Goal: Task Accomplishment & Management: Manage account settings

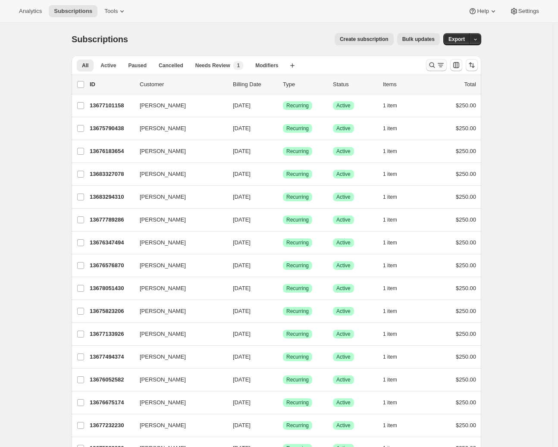
click at [436, 66] on icon "Search and filter results" at bounding box center [432, 65] width 9 height 9
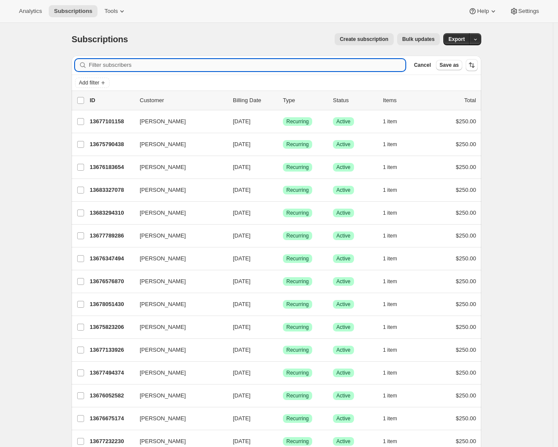
paste input "Jane Willersdorf <jane@truehoney.co.nz>"
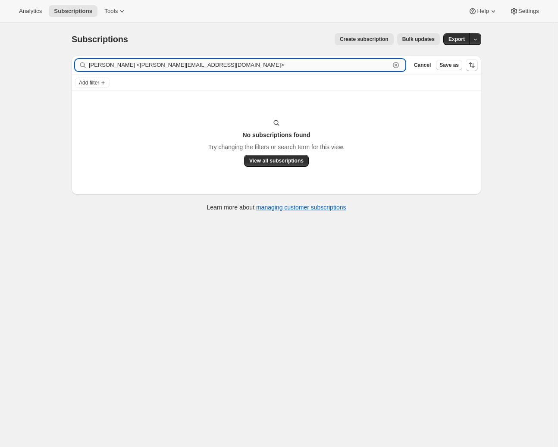
drag, startPoint x: 224, startPoint y: 63, endPoint x: 137, endPoint y: 66, distance: 87.2
click at [137, 66] on input "Jane Willersdorf <jane@truehoney.co.nz>" at bounding box center [239, 65] width 301 height 12
drag, startPoint x: 159, startPoint y: 64, endPoint x: 3, endPoint y: 68, distance: 156.2
click at [2, 67] on div "Subscriptions. This page is ready Subscriptions Create subscription Bulk update…" at bounding box center [276, 246] width 553 height 447
drag, startPoint x: 118, startPoint y: 63, endPoint x: 53, endPoint y: 64, distance: 65.2
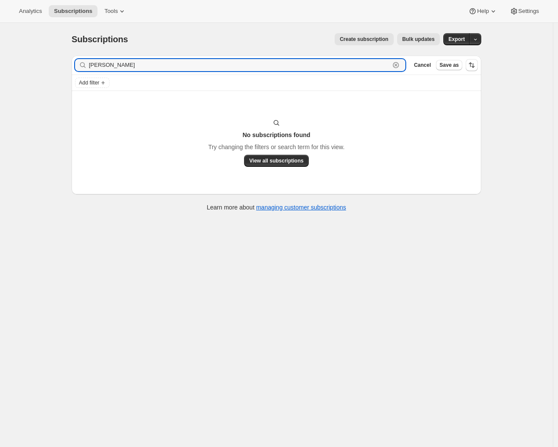
click at [53, 64] on div "Subscriptions. This page is ready Subscriptions Create subscription Bulk update…" at bounding box center [276, 246] width 553 height 447
paste input "jane@truehoney.co.nz>"
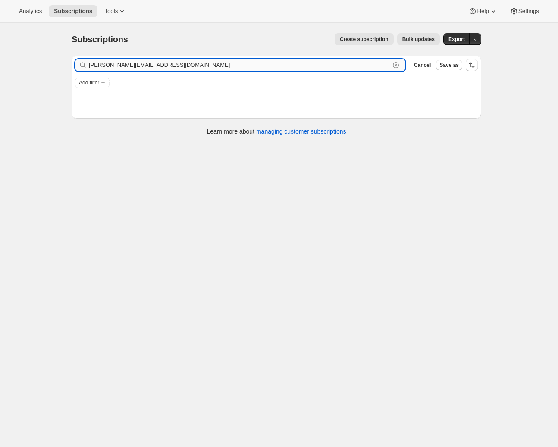
type input "jane@truehoney.co.nz"
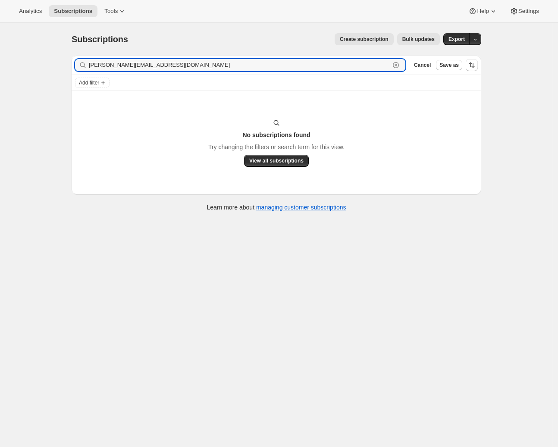
drag, startPoint x: 171, startPoint y: 66, endPoint x: 17, endPoint y: 69, distance: 154.0
click at [17, 68] on div "Subscriptions. This page is ready Subscriptions Create subscription Bulk update…" at bounding box center [276, 246] width 553 height 447
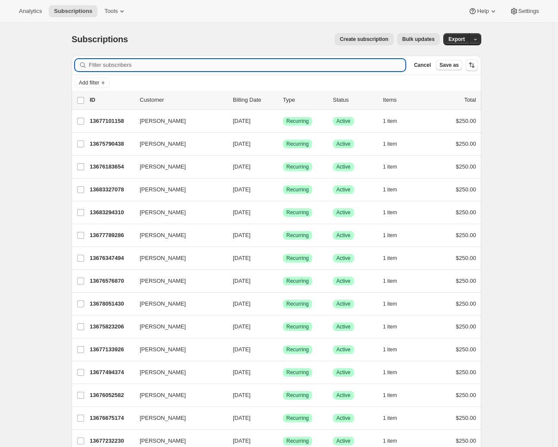
paste input "[GEOGRAPHIC_DATA]"
click at [123, 65] on input "Filter subscribers" at bounding box center [247, 65] width 317 height 12
paste input "[GEOGRAPHIC_DATA]"
click at [120, 66] on input "Willersdorf Willersdorf" at bounding box center [239, 65] width 301 height 12
click at [122, 66] on input "Willersdorf Willersdorf" at bounding box center [239, 65] width 301 height 12
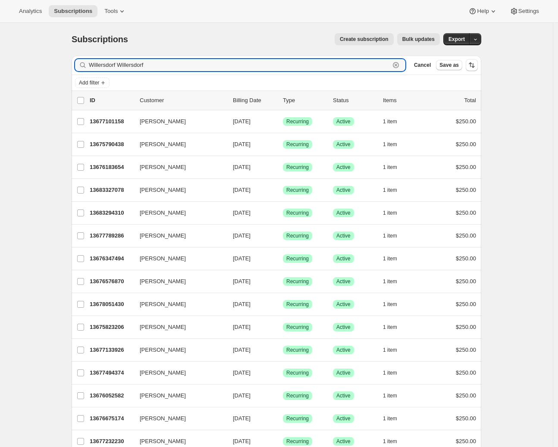
click at [122, 66] on input "Willersdorf Willersdorf" at bounding box center [239, 65] width 301 height 12
click at [135, 64] on input "Willersdorf Willersdorf" at bounding box center [239, 65] width 301 height 12
type input "Willersdorf Willersdorf"
click at [179, 72] on div "Filter subscribers Willersdorf Willersdorf Clear Cancel Save as" at bounding box center [277, 65] width 410 height 19
click at [91, 75] on div "Filter subscribers Willersdorf Willersdorf Clear Cancel Save as" at bounding box center [277, 65] width 410 height 19
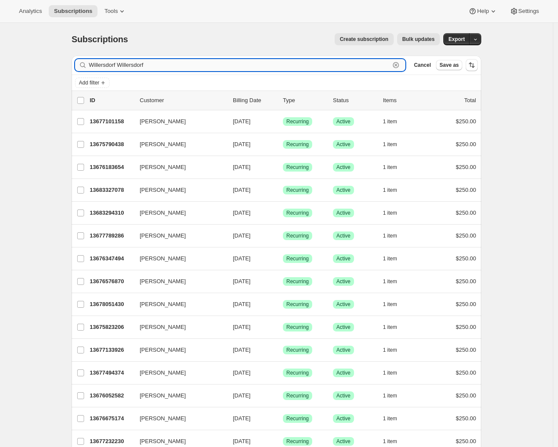
click at [97, 67] on input "Willersdorf Willersdorf" at bounding box center [239, 65] width 301 height 12
click at [97, 66] on input "Willersdorf Willersdorf" at bounding box center [239, 65] width 301 height 12
click at [98, 67] on input "Willersdorf Willersdorf" at bounding box center [239, 65] width 301 height 12
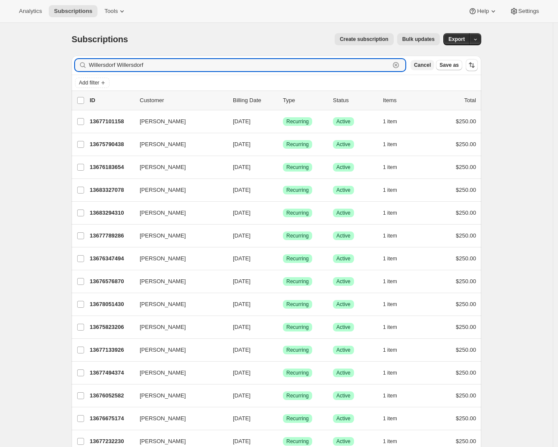
click at [98, 66] on input "Willersdorf Willersdorf" at bounding box center [239, 65] width 301 height 12
click at [425, 62] on span "Cancel" at bounding box center [422, 65] width 17 height 7
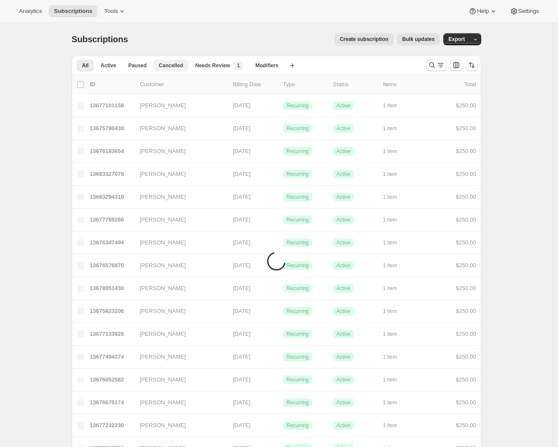
click at [427, 74] on div "All Active Paused Cancelled Needs Review Modifiers More views All Active Paused…" at bounding box center [277, 65] width 410 height 19
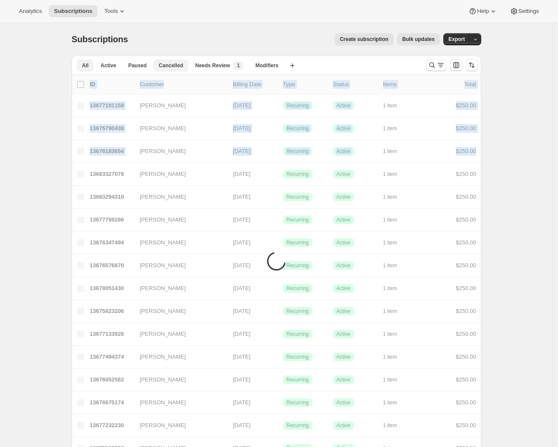
click at [164, 64] on span "Cancelled" at bounding box center [171, 65] width 25 height 7
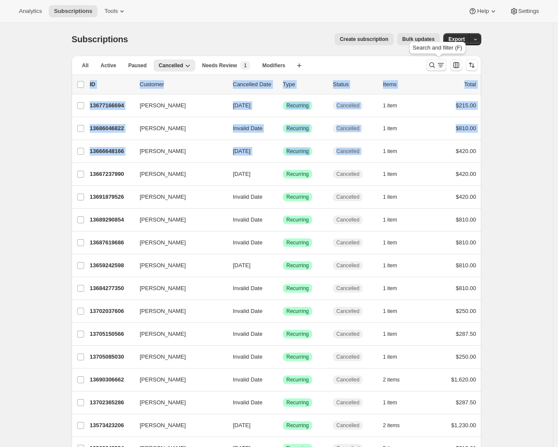
click at [437, 63] on icon "Search and filter results" at bounding box center [432, 65] width 9 height 9
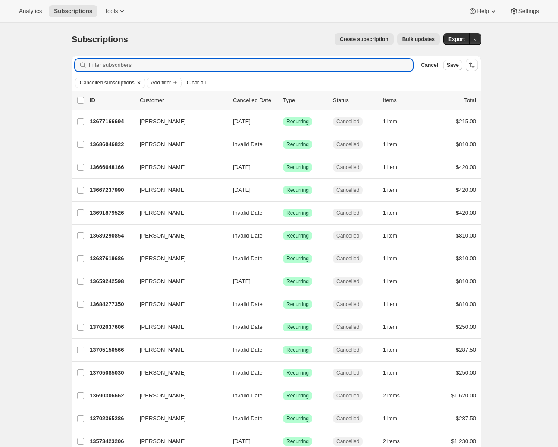
click at [142, 82] on icon "Clear" at bounding box center [138, 82] width 7 height 7
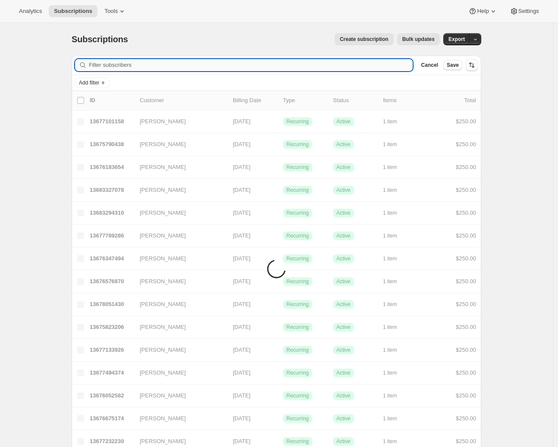
click at [106, 66] on input "Filter subscribers" at bounding box center [251, 65] width 324 height 12
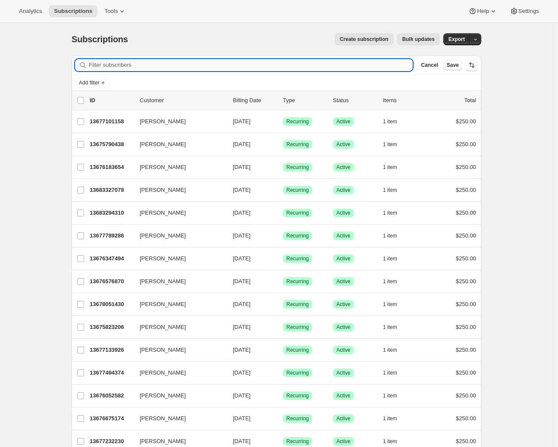
paste input "[GEOGRAPHIC_DATA]"
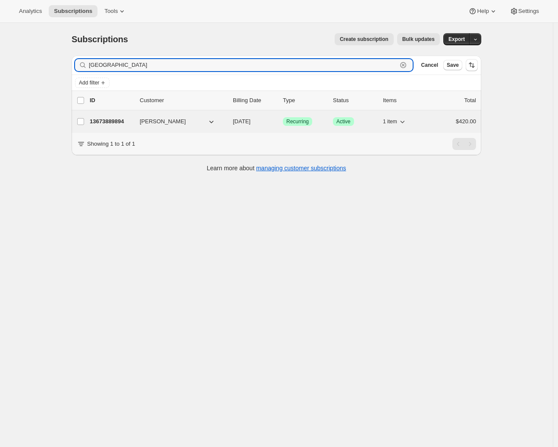
type input "[GEOGRAPHIC_DATA]"
click at [115, 123] on p "13673889894" at bounding box center [111, 121] width 43 height 9
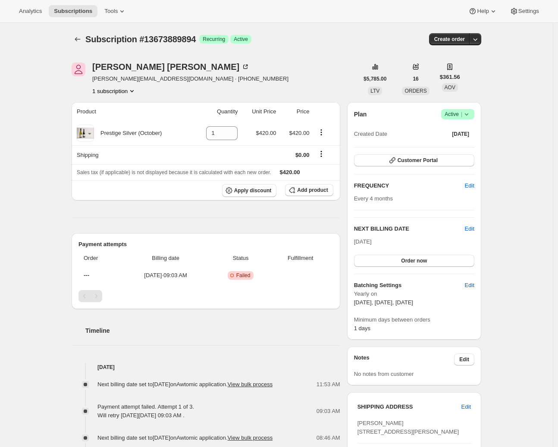
scroll to position [170, 0]
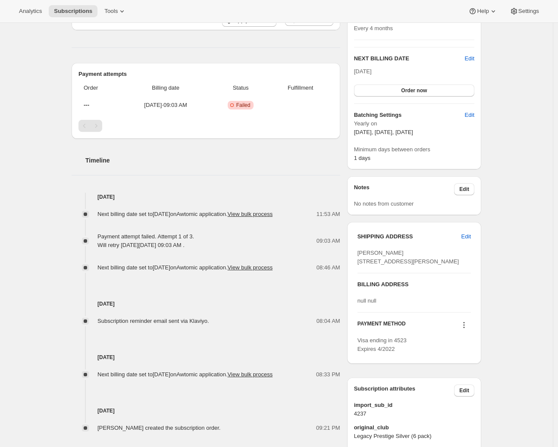
click at [516, 273] on div "Subscription #13673889894. This page is ready Subscription #13673889894 Success…" at bounding box center [276, 174] width 553 height 644
click at [466, 330] on icon at bounding box center [464, 325] width 9 height 9
click at [472, 394] on span "Select payment method" at bounding box center [463, 392] width 59 height 6
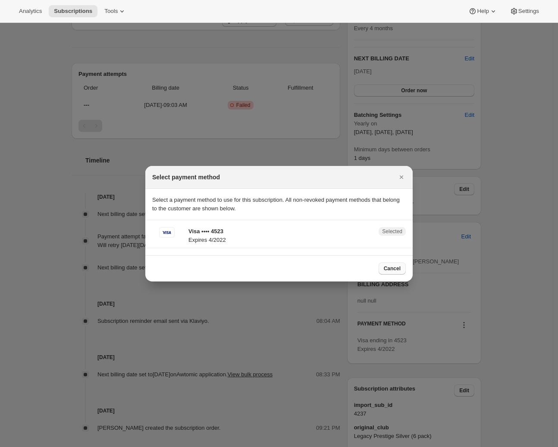
click at [390, 270] on span "Cancel" at bounding box center [392, 268] width 17 height 7
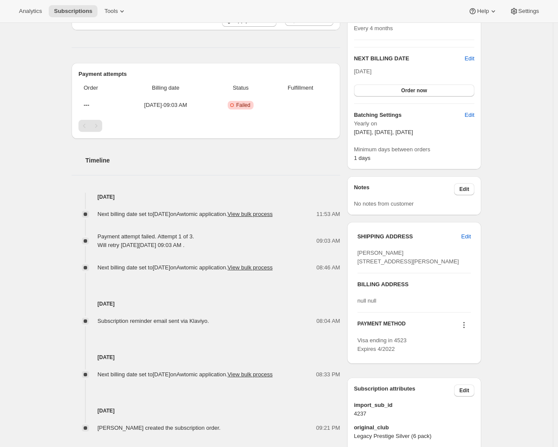
click at [517, 298] on div "Subscription #13673889894. This page is ready Subscription #13673889894 Success…" at bounding box center [276, 174] width 553 height 644
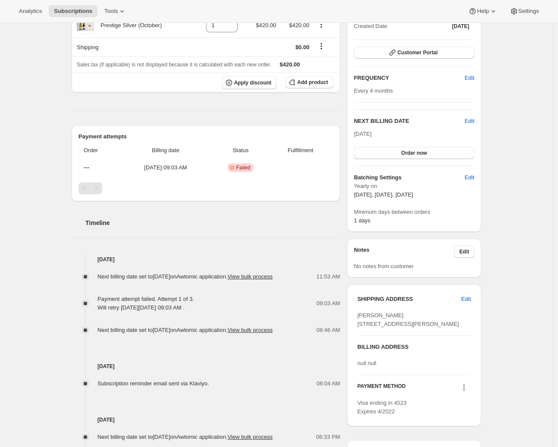
scroll to position [0, 0]
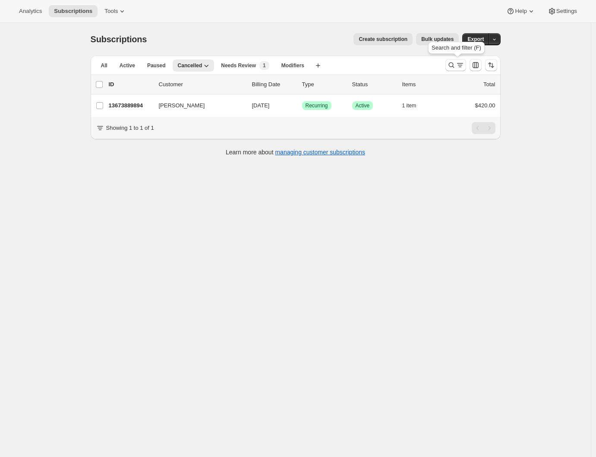
click at [461, 63] on icon "Search and filter results" at bounding box center [460, 65] width 9 height 9
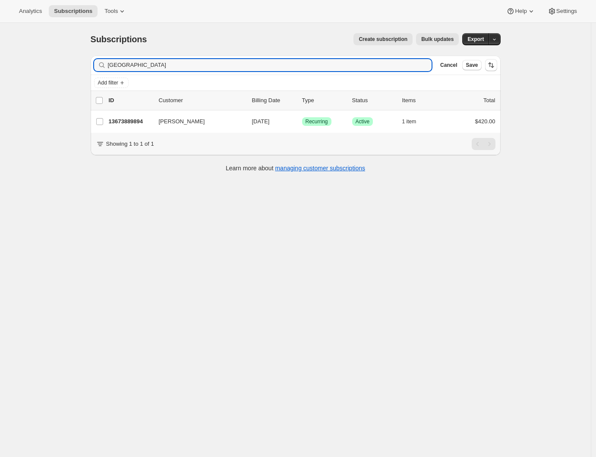
drag, startPoint x: 145, startPoint y: 63, endPoint x: 91, endPoint y: 61, distance: 54.0
click at [92, 61] on div "Filter subscribers Willersdorf Clear Cancel Save Add filter 0 selected Update n…" at bounding box center [292, 115] width 417 height 132
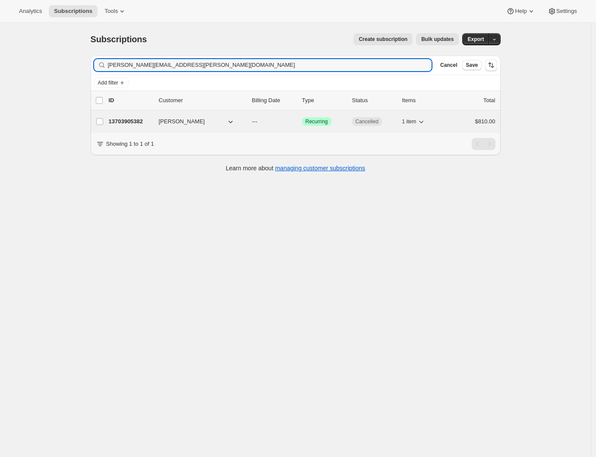
type input "[PERSON_NAME][EMAIL_ADDRESS][PERSON_NAME][DOMAIN_NAME]"
click at [133, 121] on p "13703905382" at bounding box center [130, 121] width 43 height 9
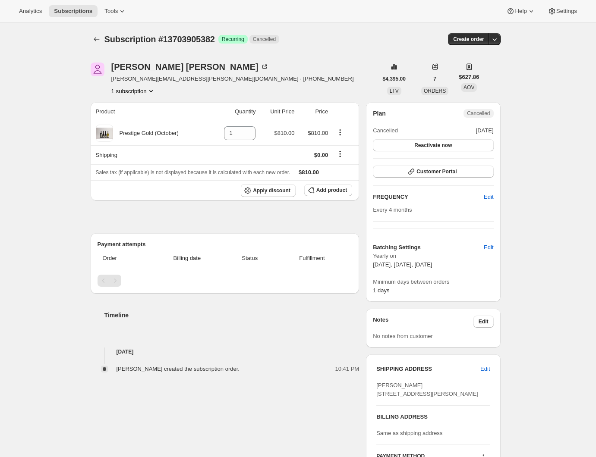
click at [63, 164] on div "Subscription #13703905382. This page is ready Subscription #13703905382 Success…" at bounding box center [295, 326] width 591 height 606
click at [101, 211] on div "Product Quantity Unit Price Price Prestige Gold (October) 1 $810.00 $810.00 Shi…" at bounding box center [225, 237] width 269 height 271
click at [61, 127] on div "Subscription #13703905382. This page is ready Subscription #13703905382 Success…" at bounding box center [295, 326] width 591 height 606
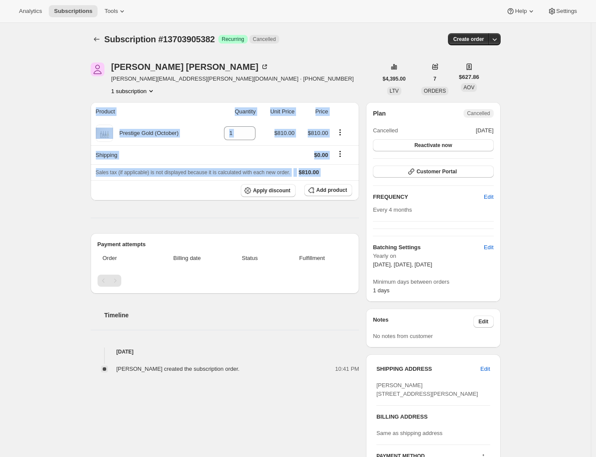
drag, startPoint x: 86, startPoint y: 210, endPoint x: 129, endPoint y: 223, distance: 45.0
click at [129, 223] on div "[PERSON_NAME] [PERSON_NAME][EMAIL_ADDRESS][PERSON_NAME][DOMAIN_NAME] · [PHONE_N…" at bounding box center [292, 326] width 417 height 554
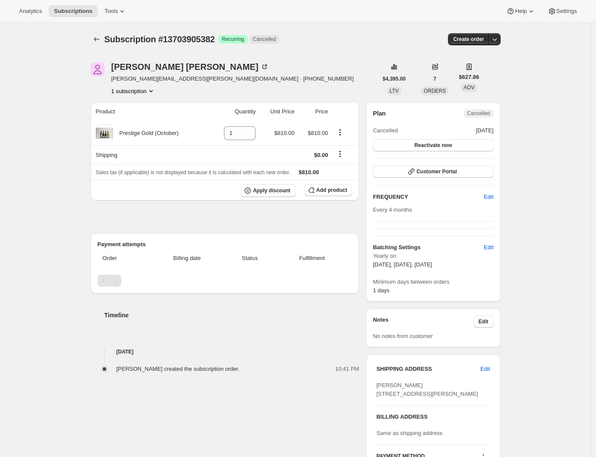
click at [129, 223] on div "Product Quantity Unit Price Price Prestige Gold (October) 1 $810.00 $810.00 Shi…" at bounding box center [225, 237] width 269 height 271
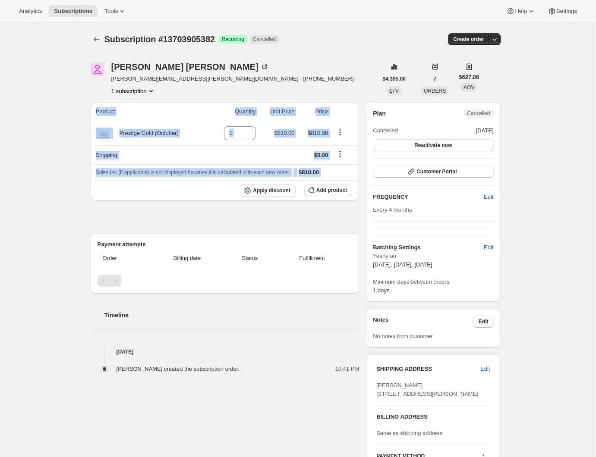
drag, startPoint x: 84, startPoint y: 216, endPoint x: 365, endPoint y: 223, distance: 280.9
click at [365, 223] on div "Subscription #13703905382. This page is ready Subscription #13703905382 Success…" at bounding box center [295, 326] width 431 height 606
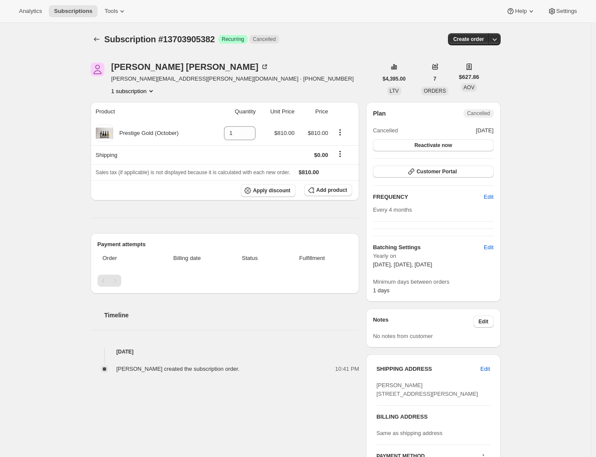
click at [365, 223] on div "[PERSON_NAME] [PERSON_NAME][EMAIL_ADDRESS][PERSON_NAME][DOMAIN_NAME] · [PHONE_N…" at bounding box center [292, 326] width 417 height 554
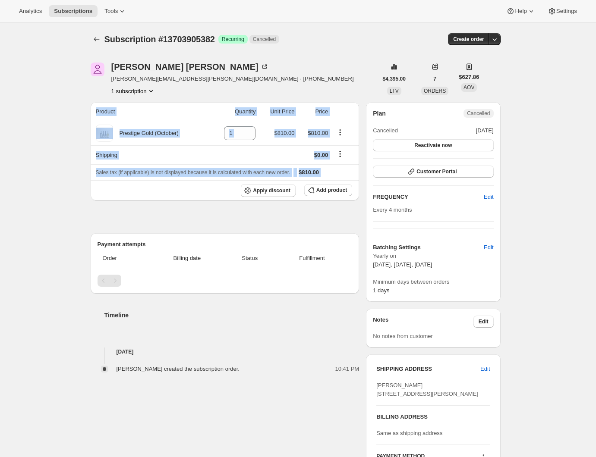
drag, startPoint x: 363, startPoint y: 218, endPoint x: 82, endPoint y: 203, distance: 281.2
click at [98, 203] on div "[PERSON_NAME] [PERSON_NAME][EMAIL_ADDRESS][PERSON_NAME][DOMAIN_NAME] · [PHONE_N…" at bounding box center [292, 326] width 417 height 554
click at [68, 203] on div "Subscription #13703905382. This page is ready Subscription #13703905382 Success…" at bounding box center [295, 326] width 591 height 606
drag, startPoint x: 90, startPoint y: 217, endPoint x: 362, endPoint y: 232, distance: 271.7
click at [362, 232] on div "[PERSON_NAME] [PERSON_NAME][EMAIL_ADDRESS][PERSON_NAME][DOMAIN_NAME] · [PHONE_N…" at bounding box center [292, 326] width 417 height 554
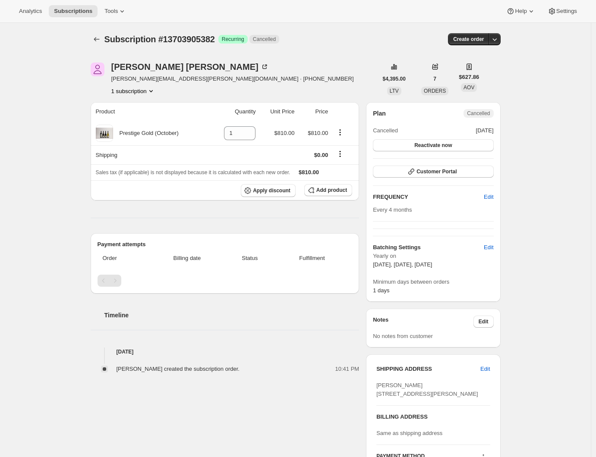
click at [362, 232] on div "[PERSON_NAME] [PERSON_NAME][EMAIL_ADDRESS][PERSON_NAME][DOMAIN_NAME] · [PHONE_N…" at bounding box center [292, 326] width 417 height 554
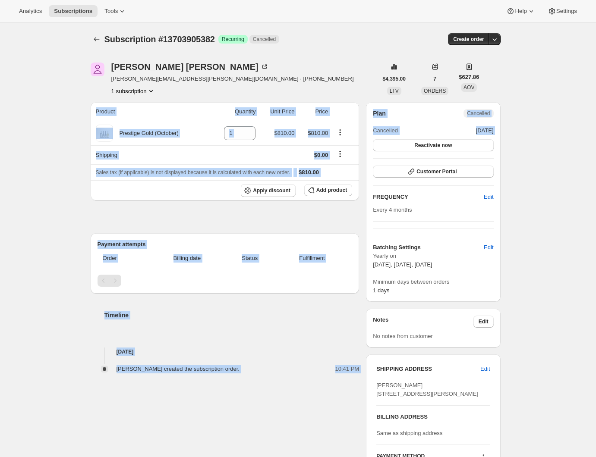
drag, startPoint x: 365, startPoint y: 220, endPoint x: 136, endPoint y: 211, distance: 229.3
click at [151, 209] on div "[PERSON_NAME] [PERSON_NAME][EMAIL_ADDRESS][PERSON_NAME][DOMAIN_NAME] · [PHONE_N…" at bounding box center [292, 326] width 417 height 554
click at [110, 211] on div "Product Quantity Unit Price Price Prestige Gold (October) 1 $810.00 $810.00 Shi…" at bounding box center [225, 237] width 269 height 271
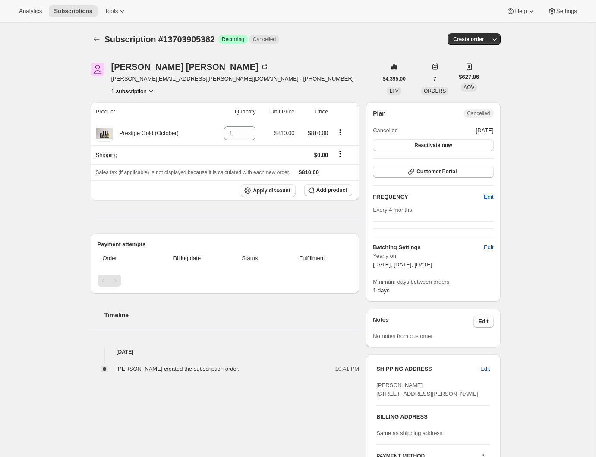
click at [95, 211] on div "Product Quantity Unit Price Price Prestige Gold (October) 1 $810.00 $810.00 Shi…" at bounding box center [225, 237] width 269 height 271
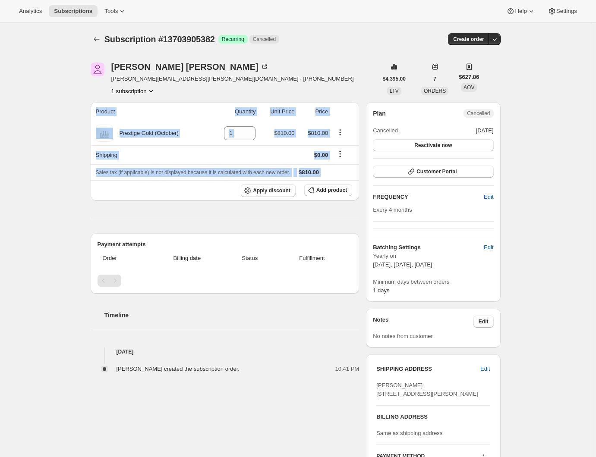
drag, startPoint x: 93, startPoint y: 213, endPoint x: 192, endPoint y: 219, distance: 99.4
click at [192, 219] on div "Product Quantity Unit Price Price Prestige Gold (October) 1 $810.00 $810.00 Shi…" at bounding box center [225, 237] width 269 height 271
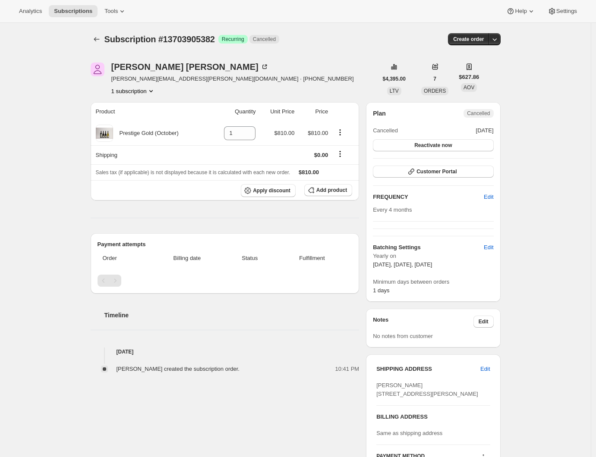
click at [107, 216] on div "Product Quantity Unit Price Price Prestige Gold (October) 1 $810.00 $810.00 Shi…" at bounding box center [225, 237] width 269 height 271
drag, startPoint x: 91, startPoint y: 218, endPoint x: 327, endPoint y: 224, distance: 236.0
click at [327, 224] on div "[PERSON_NAME] [PERSON_NAME][EMAIL_ADDRESS][PERSON_NAME][DOMAIN_NAME] · [PHONE_N…" at bounding box center [292, 326] width 417 height 554
drag, startPoint x: 363, startPoint y: 216, endPoint x: 88, endPoint y: 213, distance: 275.2
click at [88, 213] on div "[PERSON_NAME] [PERSON_NAME][EMAIL_ADDRESS][PERSON_NAME][DOMAIN_NAME] · [PHONE_N…" at bounding box center [292, 326] width 417 height 554
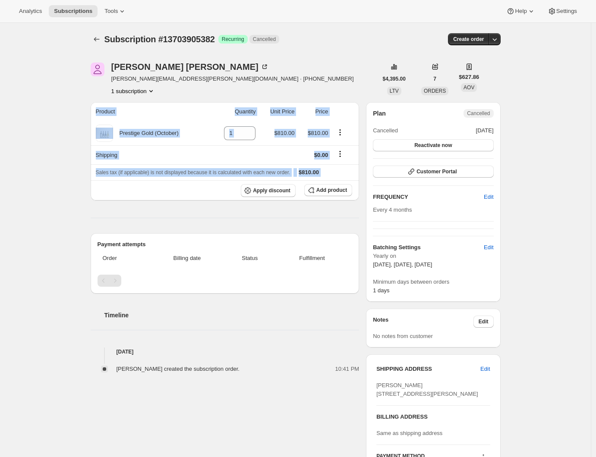
drag, startPoint x: 99, startPoint y: 216, endPoint x: 162, endPoint y: 223, distance: 62.9
click at [145, 222] on div "Product Quantity Unit Price Price Prestige Gold (October) 1 $810.00 $810.00 Shi…" at bounding box center [225, 237] width 269 height 271
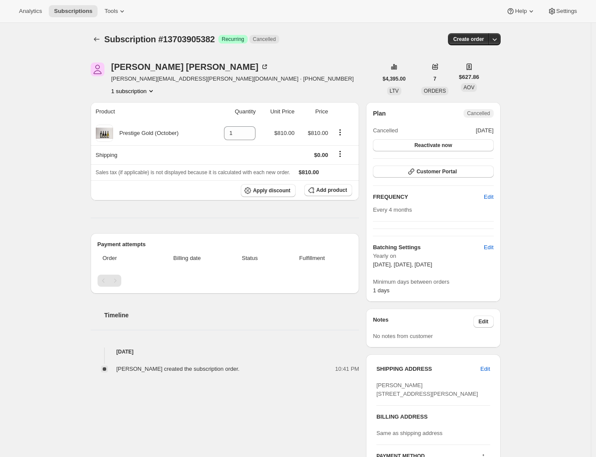
click at [164, 222] on div "Product Quantity Unit Price Price Prestige Gold (October) 1 $810.00 $810.00 Shi…" at bounding box center [225, 237] width 269 height 271
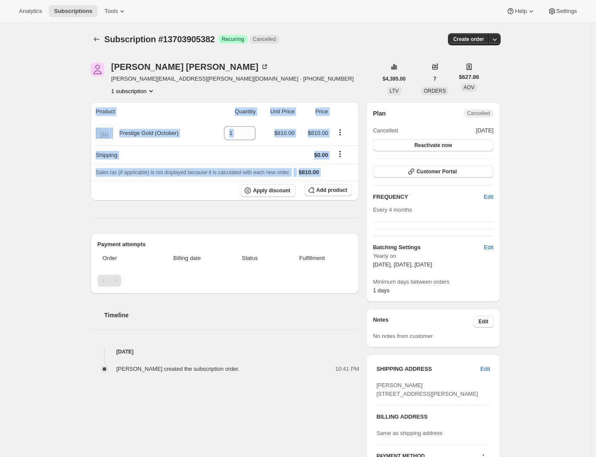
drag, startPoint x: 90, startPoint y: 216, endPoint x: 126, endPoint y: 226, distance: 38.0
click at [126, 226] on div "[PERSON_NAME] [PERSON_NAME][EMAIL_ADDRESS][PERSON_NAME][DOMAIN_NAME] · [PHONE_N…" at bounding box center [292, 326] width 417 height 554
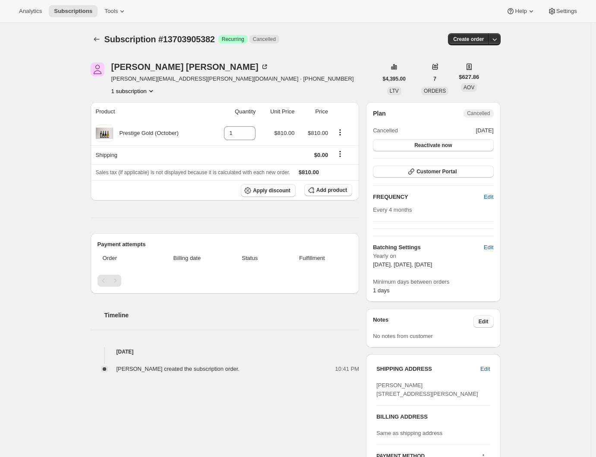
click at [118, 223] on div "Product Quantity Unit Price Price Prestige Gold (October) 1 $810.00 $810.00 Shi…" at bounding box center [225, 237] width 269 height 271
click at [41, 68] on div "Subscription #13703905382. This page is ready Subscription #13703905382 Success…" at bounding box center [295, 326] width 591 height 606
click at [56, 186] on div "Subscription #13703905382. This page is ready Subscription #13703905382 Success…" at bounding box center [295, 326] width 591 height 606
click at [57, 71] on div "Subscription #13703905382. This page is ready Subscription #13703905382 Success…" at bounding box center [295, 326] width 591 height 606
click at [34, 101] on div "Subscription #13703905382. This page is ready Subscription #13703905382 Success…" at bounding box center [295, 326] width 591 height 606
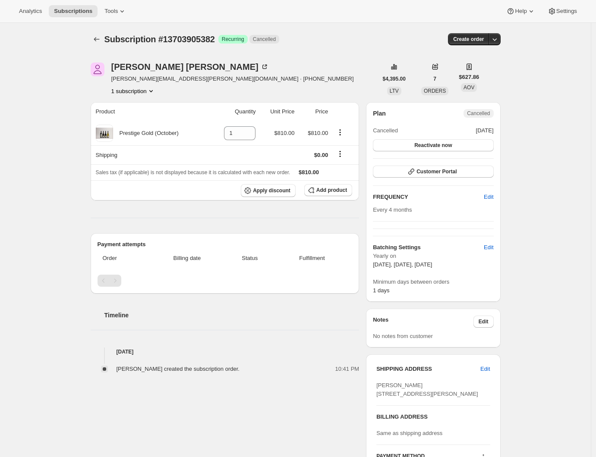
click at [57, 118] on div "Subscription #13703905382. This page is ready Subscription #13703905382 Success…" at bounding box center [295, 326] width 591 height 606
click at [66, 111] on div "Subscription #13703905382. This page is ready Subscription #13703905382 Success…" at bounding box center [295, 326] width 591 height 606
click at [106, 133] on icon at bounding box center [104, 133] width 9 height 9
click at [101, 38] on icon "Subscriptions" at bounding box center [96, 39] width 9 height 9
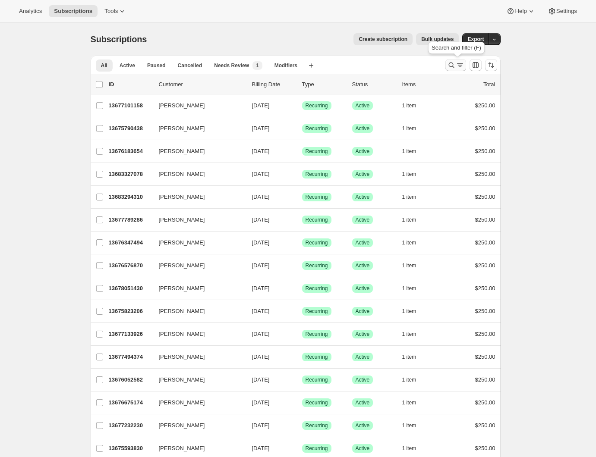
click at [459, 64] on icon "Search and filter results" at bounding box center [460, 65] width 9 height 9
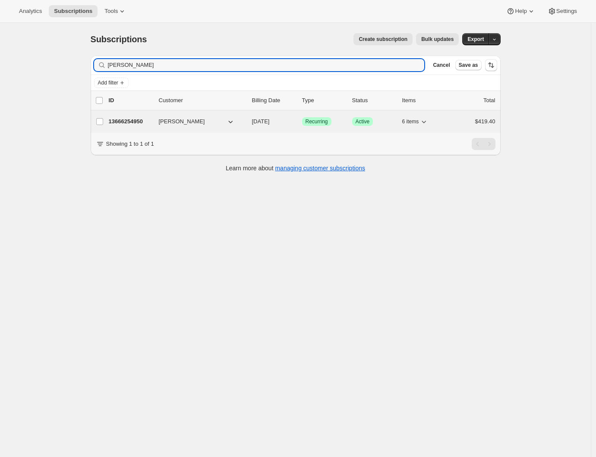
type input "[PERSON_NAME]"
click at [140, 121] on p "13666254950" at bounding box center [130, 121] width 43 height 9
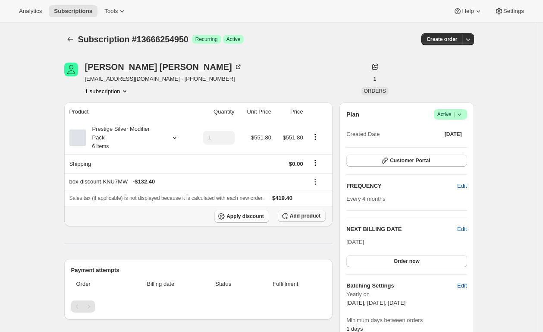
click at [302, 218] on span "Add product" at bounding box center [305, 215] width 31 height 7
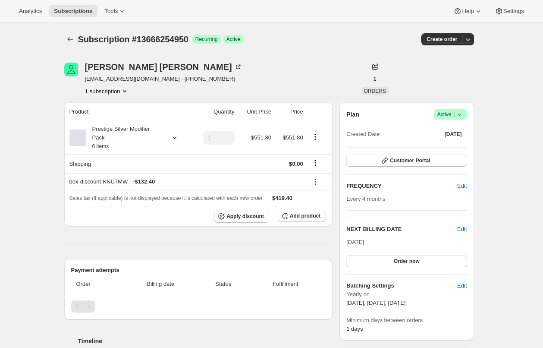
click at [303, 219] on span "Add product" at bounding box center [305, 215] width 31 height 7
click at [173, 140] on icon at bounding box center [174, 137] width 9 height 9
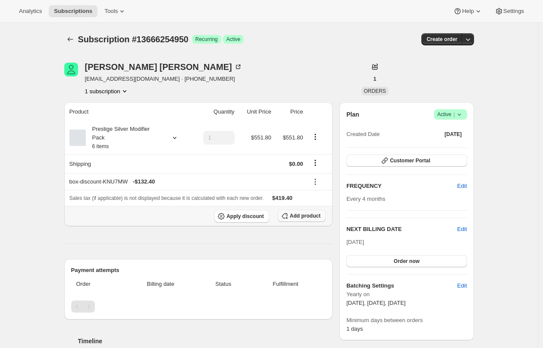
click at [300, 218] on span "Add product" at bounding box center [305, 215] width 31 height 7
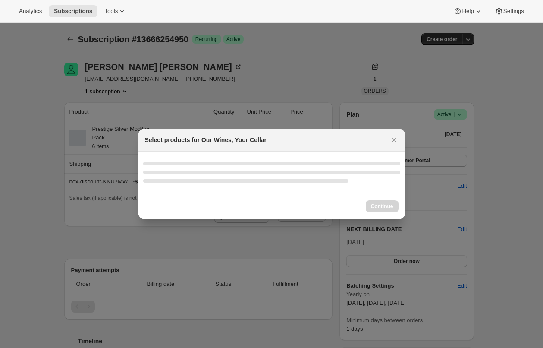
select select "gid://shopify/ProductVariant/42872983748710"
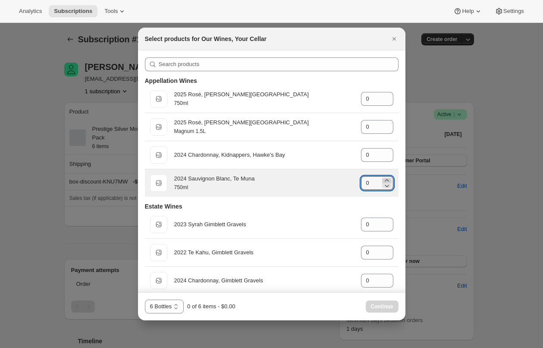
click at [387, 180] on icon ":ri2:" at bounding box center [387, 180] width 9 height 9
type input "3"
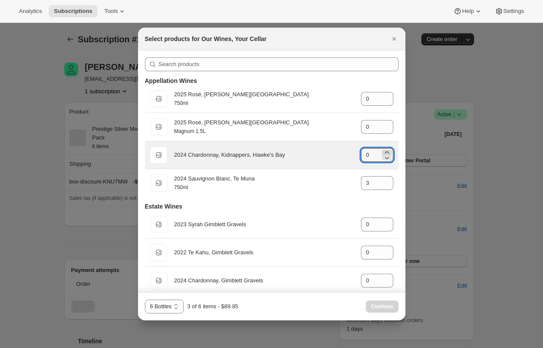
click at [385, 151] on icon ":ri2:" at bounding box center [387, 152] width 9 height 9
type input "3"
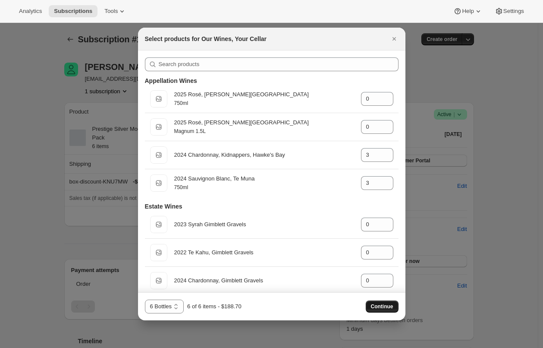
click at [381, 305] on span "Continue" at bounding box center [382, 306] width 22 height 7
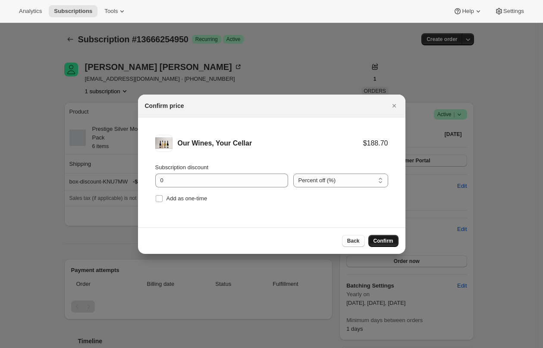
click at [384, 239] on span "Confirm" at bounding box center [384, 240] width 20 height 7
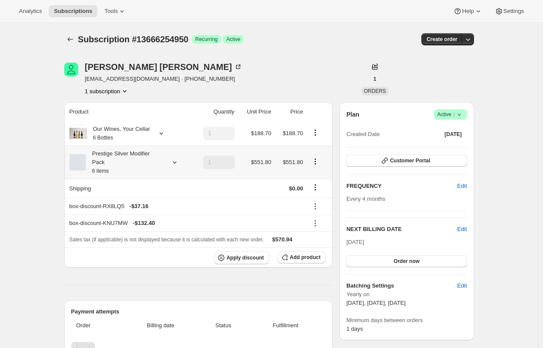
click at [314, 161] on icon "Product actions" at bounding box center [315, 161] width 9 height 9
click at [313, 197] on span "Remove" at bounding box center [315, 194] width 21 height 6
type input "0"
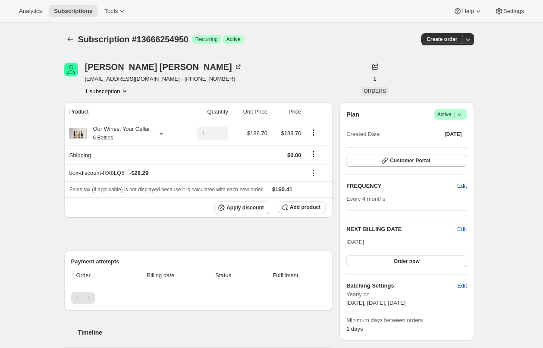
click at [459, 186] on span "Edit" at bounding box center [461, 186] width 9 height 9
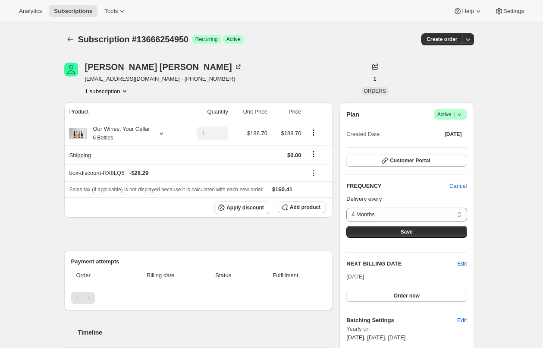
click at [419, 231] on button "Save" at bounding box center [406, 232] width 120 height 12
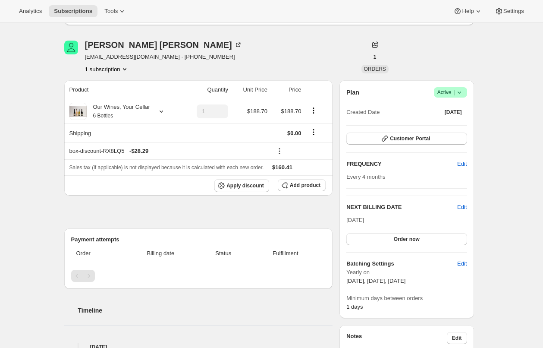
scroll to position [80, 0]
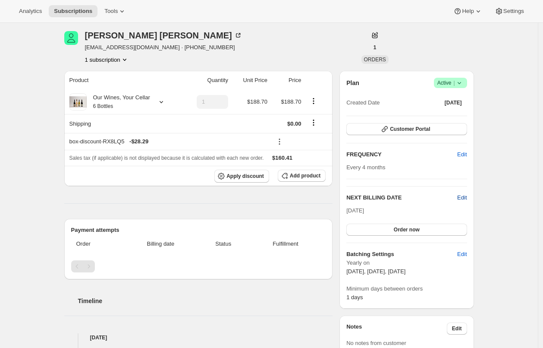
click at [465, 198] on span "Edit" at bounding box center [461, 197] width 9 height 9
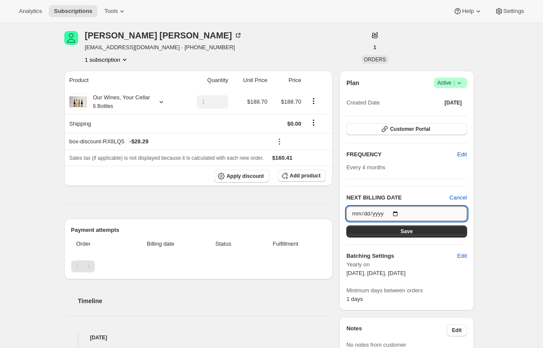
click at [399, 211] on input "[DATE]" at bounding box center [406, 213] width 120 height 15
type input "[DATE]"
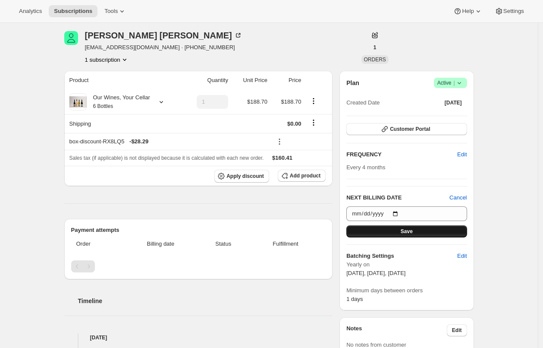
click at [401, 233] on span "Save" at bounding box center [407, 231] width 12 height 7
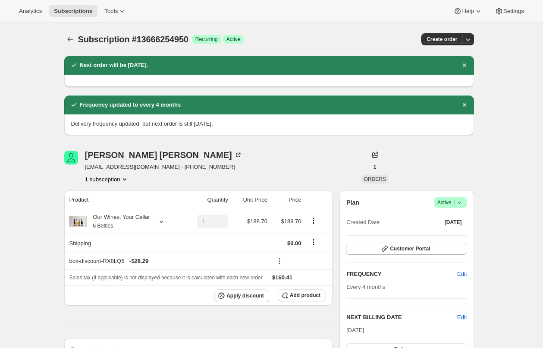
scroll to position [0, 0]
click at [465, 64] on icon "Dismiss notification" at bounding box center [463, 64] width 3 height 3
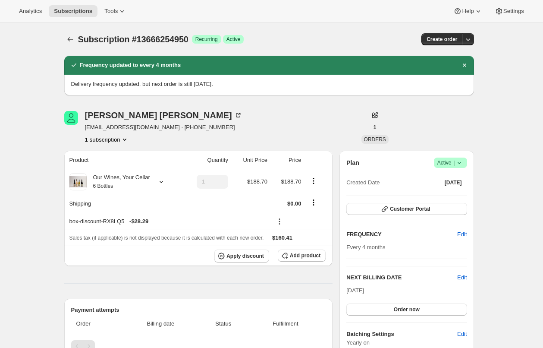
click at [465, 64] on icon "Dismiss notification" at bounding box center [463, 64] width 3 height 3
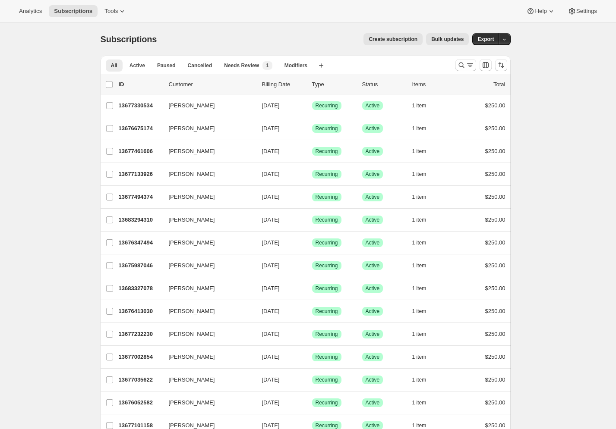
click at [465, 66] on icon "Search and filter results" at bounding box center [461, 65] width 9 height 9
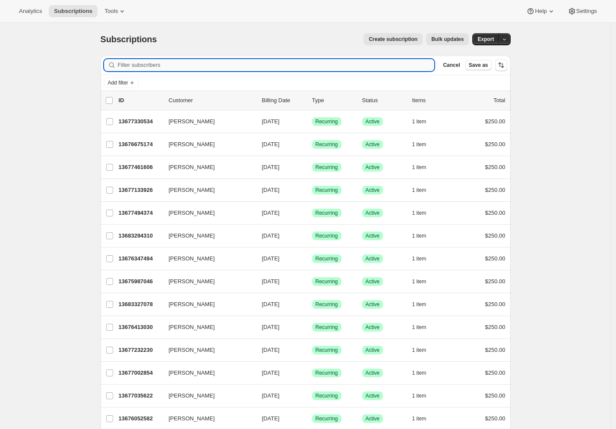
click at [157, 63] on input "Filter subscribers" at bounding box center [276, 65] width 317 height 12
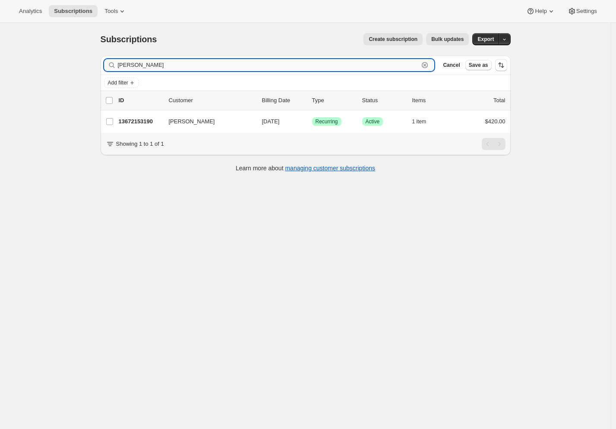
type input "[PERSON_NAME]"
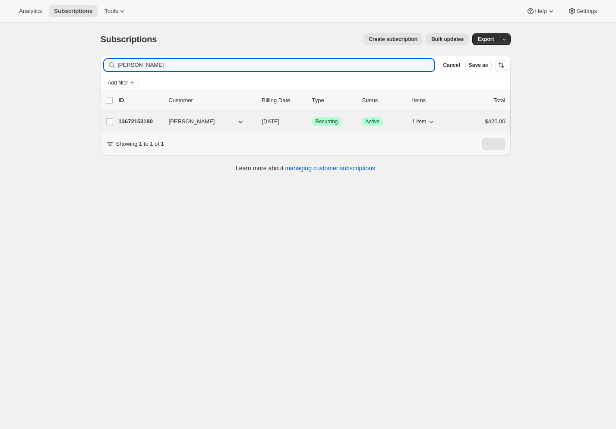
drag, startPoint x: 157, startPoint y: 63, endPoint x: 137, endPoint y: 125, distance: 65.1
click at [137, 125] on p "13672153190" at bounding box center [140, 121] width 43 height 9
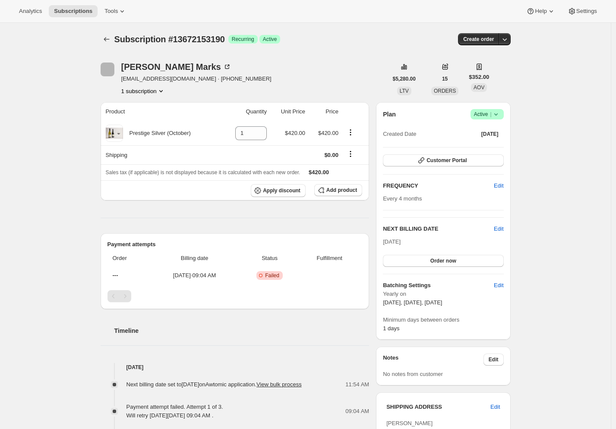
scroll to position [280, 0]
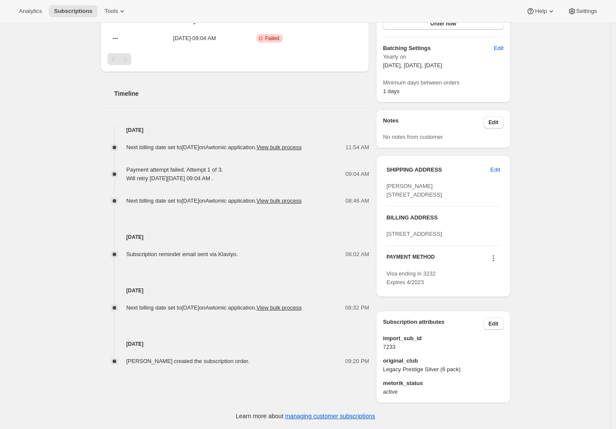
click at [496, 260] on icon at bounding box center [493, 258] width 9 height 9
click at [493, 330] on span "Select payment method" at bounding box center [492, 333] width 59 height 6
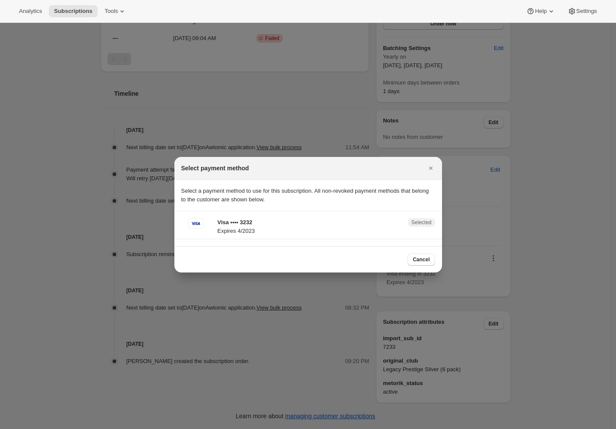
click at [431, 261] on button "Cancel" at bounding box center [420, 260] width 27 height 12
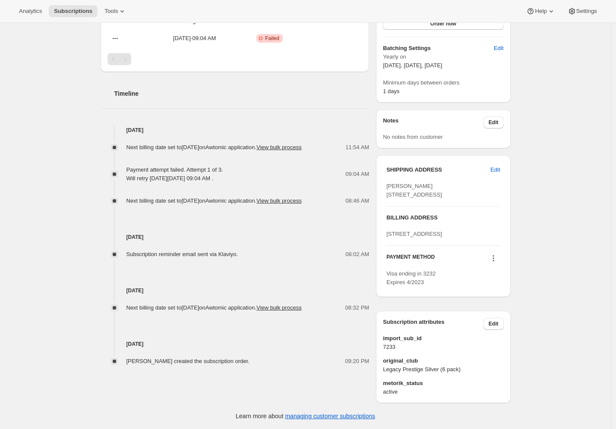
click at [494, 258] on icon at bounding box center [493, 258] width 9 height 9
click at [479, 345] on span "Add credit card" at bounding box center [482, 348] width 38 height 6
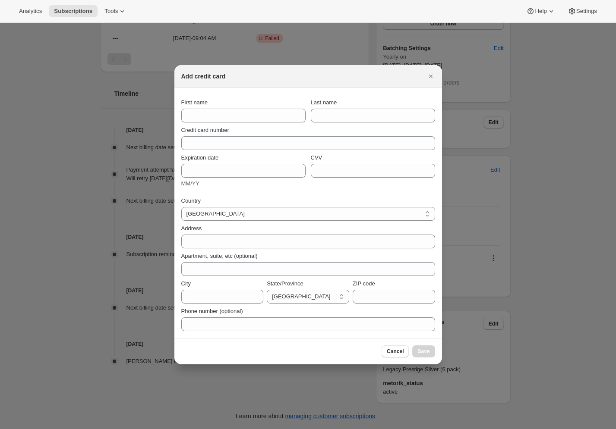
scroll to position [0, 0]
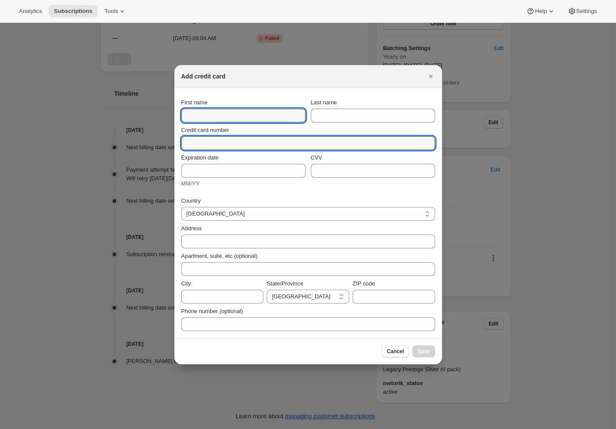
click at [210, 139] on div "Credit card number" at bounding box center [308, 138] width 254 height 24
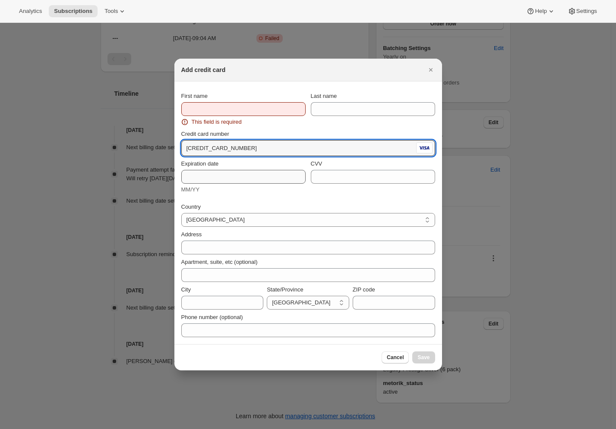
type input "[CREDIT_CARD_NUMBER]"
click at [199, 183] on input "Expiration date" at bounding box center [243, 177] width 124 height 14
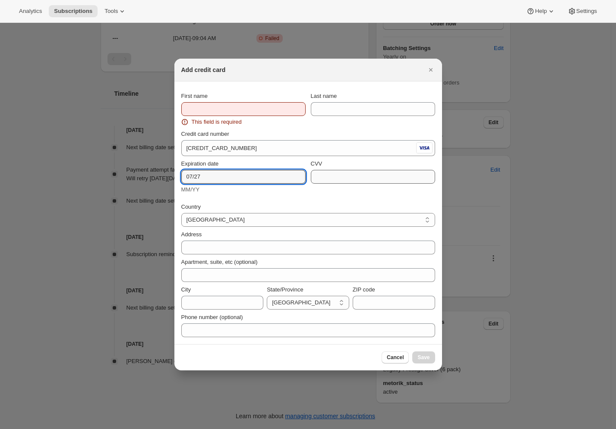
type input "07/27"
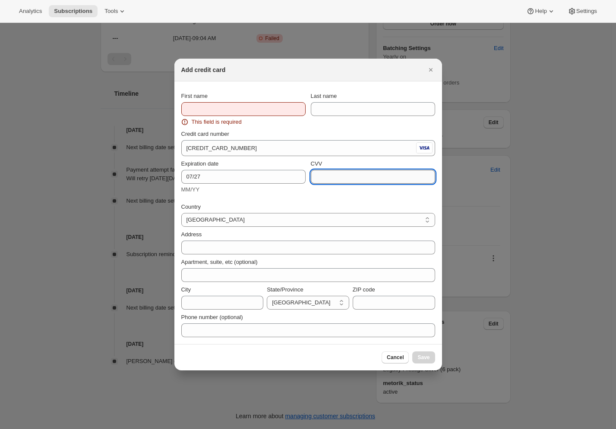
click at [334, 176] on input "CVV" at bounding box center [373, 177] width 124 height 14
type input "459"
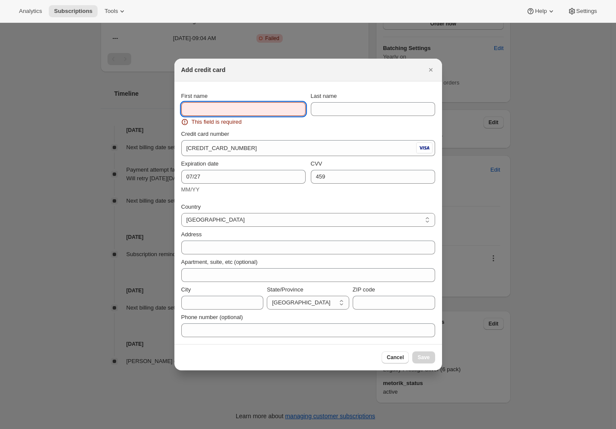
click at [242, 103] on input "First name" at bounding box center [243, 109] width 124 height 14
paste input "[PERSON_NAME]"
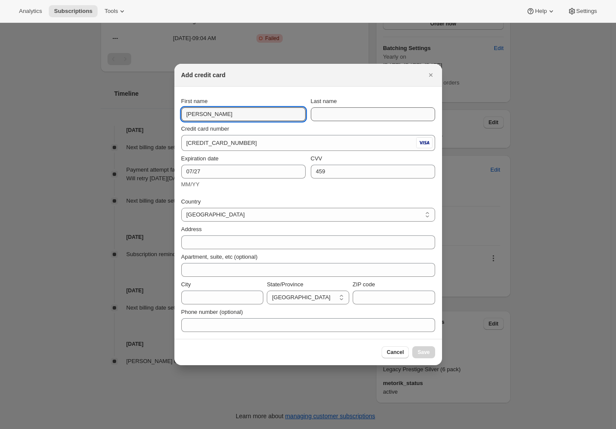
type input "[PERSON_NAME]"
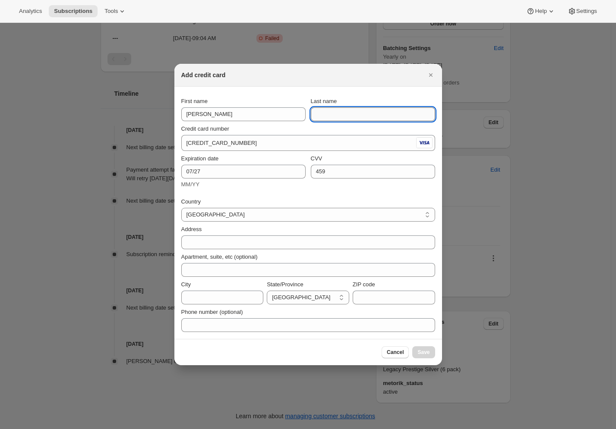
click at [328, 114] on input "Last name" at bounding box center [373, 114] width 124 height 14
paste input "Marks"
type input "Marks"
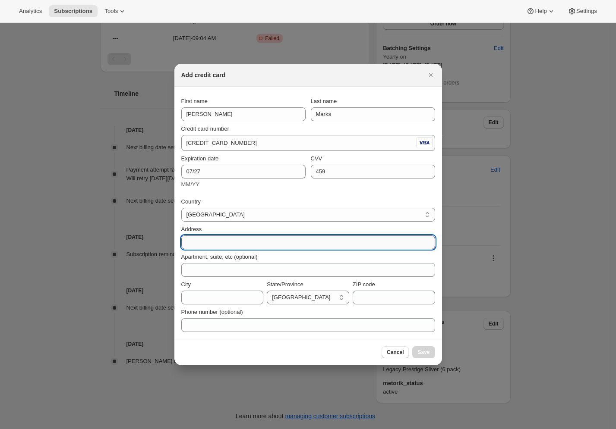
paste input "[STREET_ADDRESS]"
type input "[STREET_ADDRESS]"
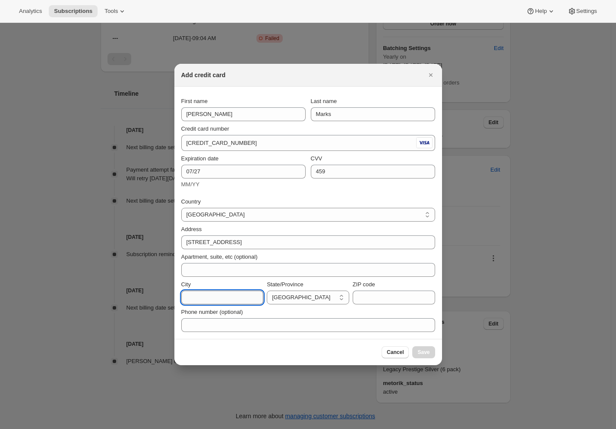
paste input "Titahi Bay"
type input "Titahi Bay"
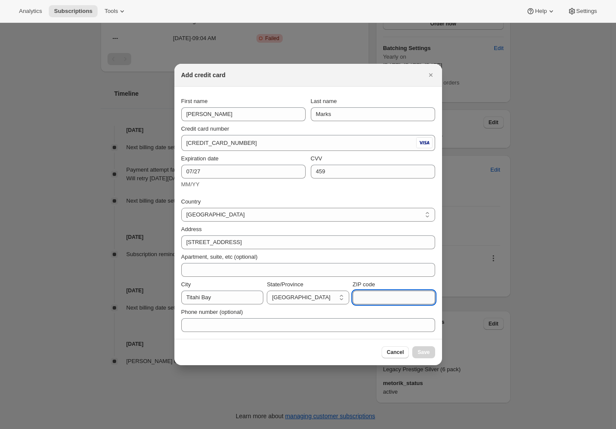
paste input "5022"
type input "5022"
select select "WGN"
click at [240, 283] on div "City" at bounding box center [222, 284] width 82 height 9
click at [426, 352] on span "Save" at bounding box center [423, 352] width 12 height 7
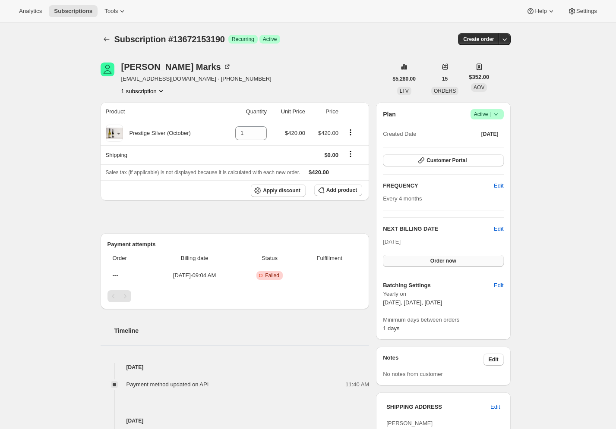
click at [441, 262] on span "Order now" at bounding box center [443, 261] width 26 height 7
click at [453, 261] on span "Click to confirm" at bounding box center [442, 261] width 39 height 7
